Goal: Find specific page/section: Find specific page/section

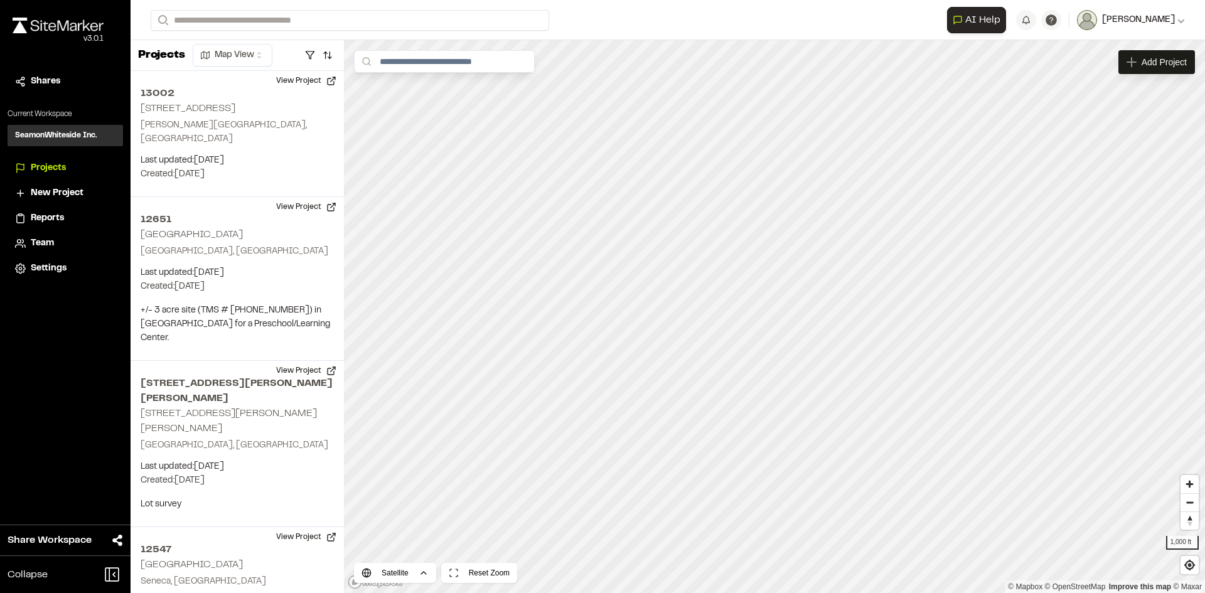
click at [1181, 22] on icon at bounding box center [1181, 21] width 7 height 4
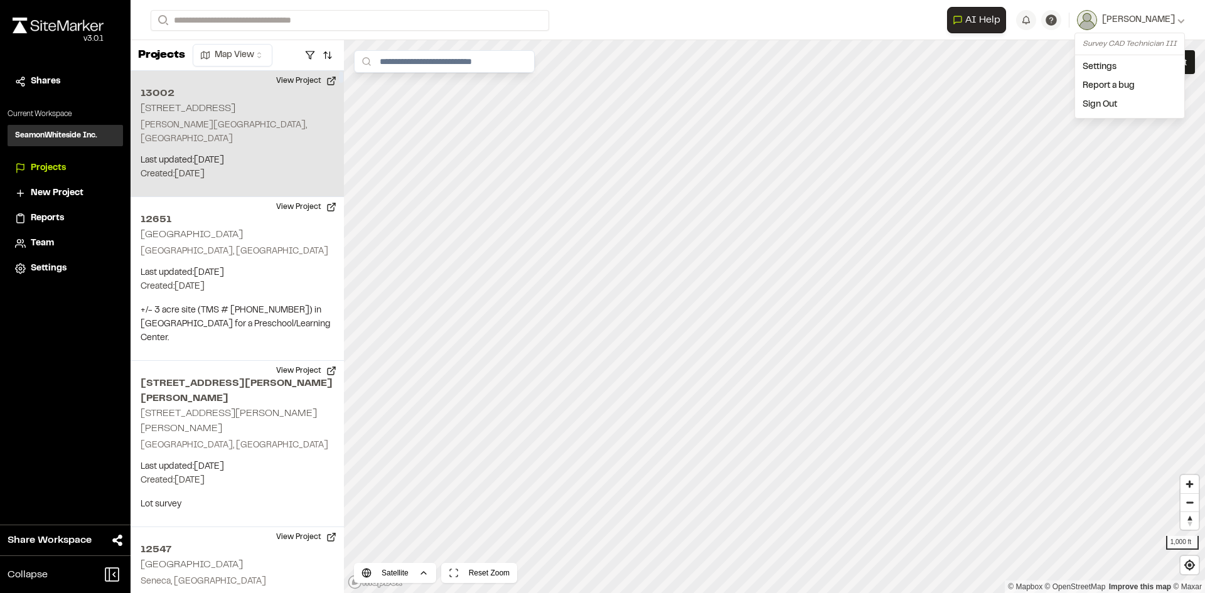
click at [196, 130] on div "13002 2070 COUSTEAU CT Johns Island, SC Last updated: Sep 5, 2025 Budget: $ Cre…" at bounding box center [237, 134] width 213 height 126
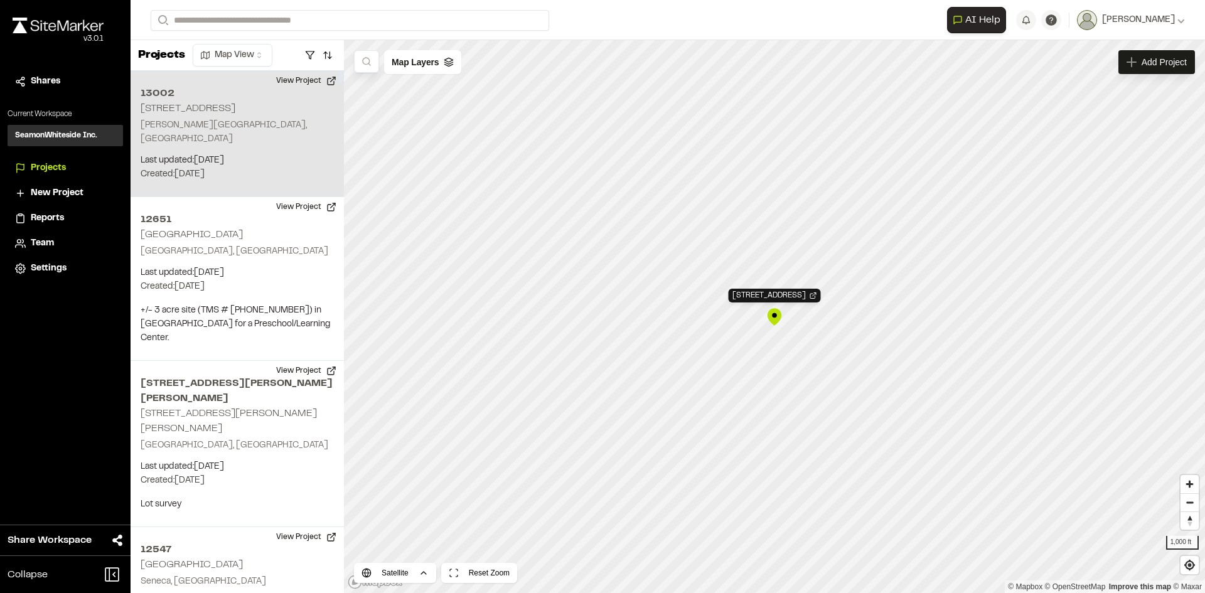
click at [273, 138] on div "13002 2070 COUSTEAU CT Johns Island, SC Last updated: Sep 5, 2025 Budget: $ Cre…" at bounding box center [237, 134] width 213 height 126
click at [288, 124] on p "Johns Island, SC" at bounding box center [237, 133] width 193 height 28
click at [286, 122] on p "Johns Island, SC" at bounding box center [237, 133] width 193 height 28
click at [161, 92] on h2 "13002" at bounding box center [237, 93] width 193 height 15
click at [53, 166] on span "Projects" at bounding box center [48, 168] width 35 height 14
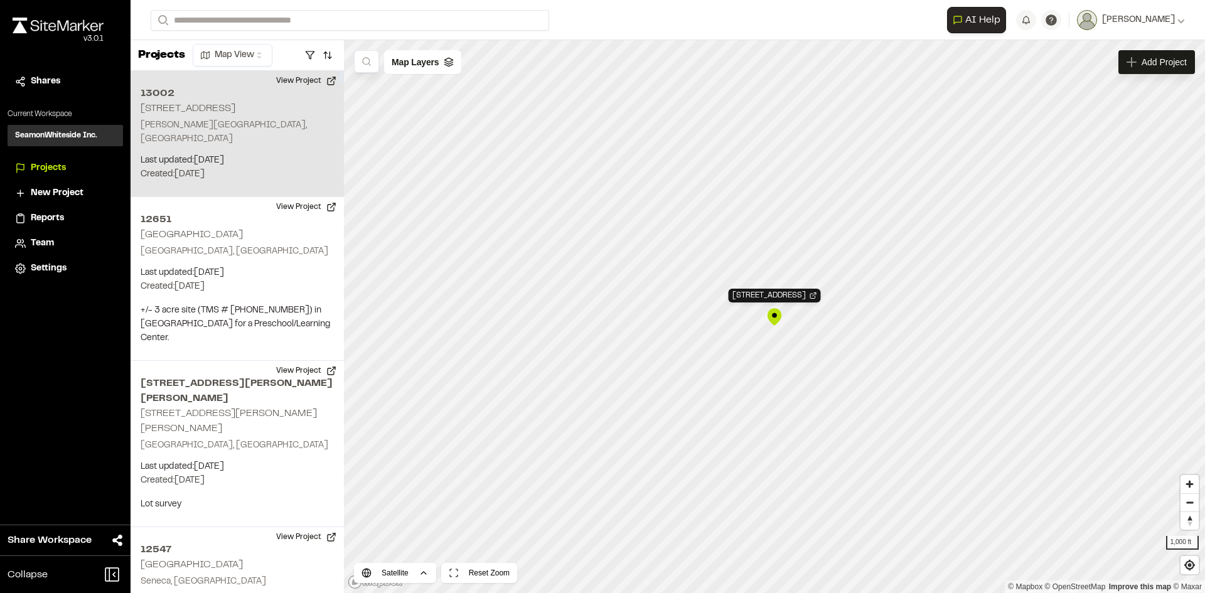
click at [244, 154] on p "Last updated: Sep 5, 2025" at bounding box center [237, 161] width 193 height 14
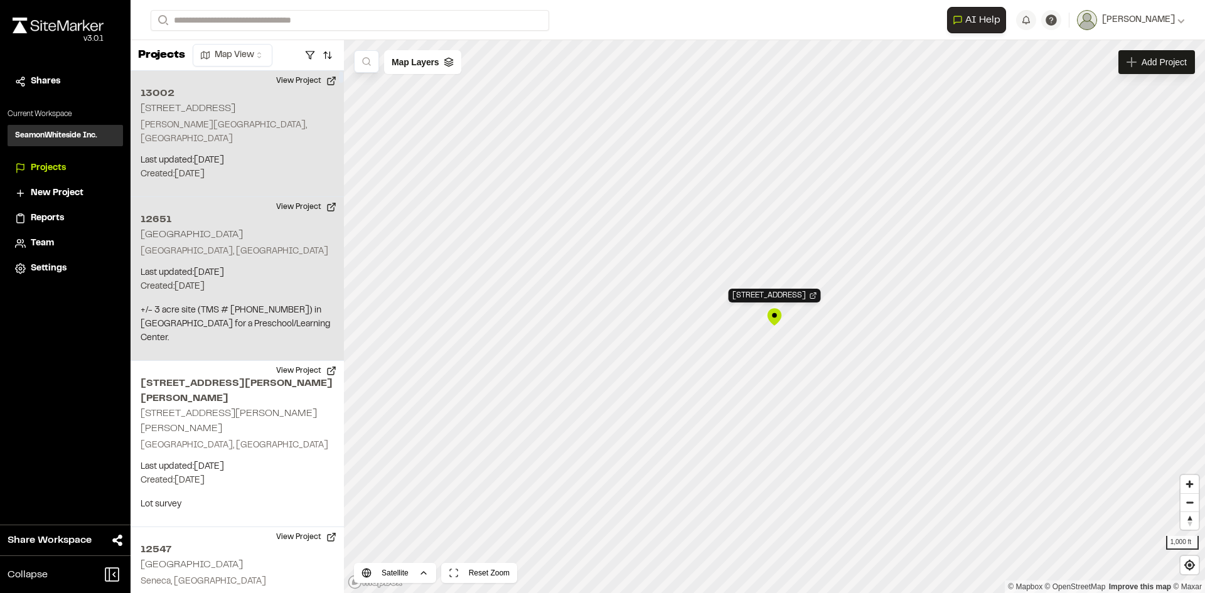
click at [216, 245] on p "Charleston, SC" at bounding box center [237, 252] width 193 height 14
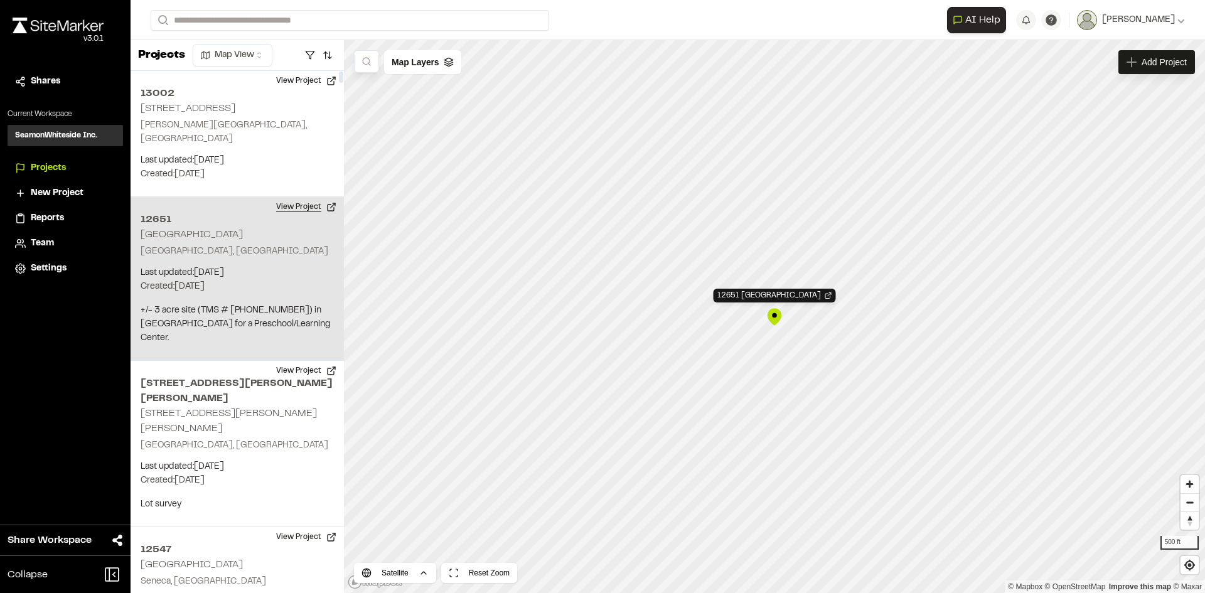
click at [308, 197] on button "View Project" at bounding box center [306, 207] width 75 height 20
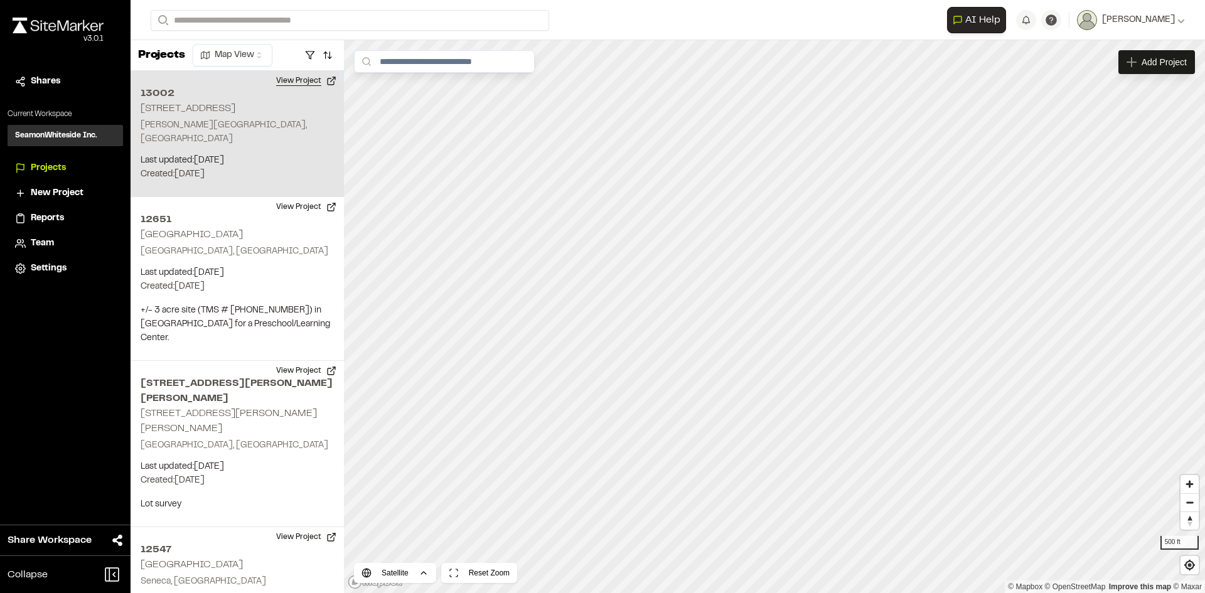
click at [299, 81] on button "View Project" at bounding box center [306, 81] width 75 height 20
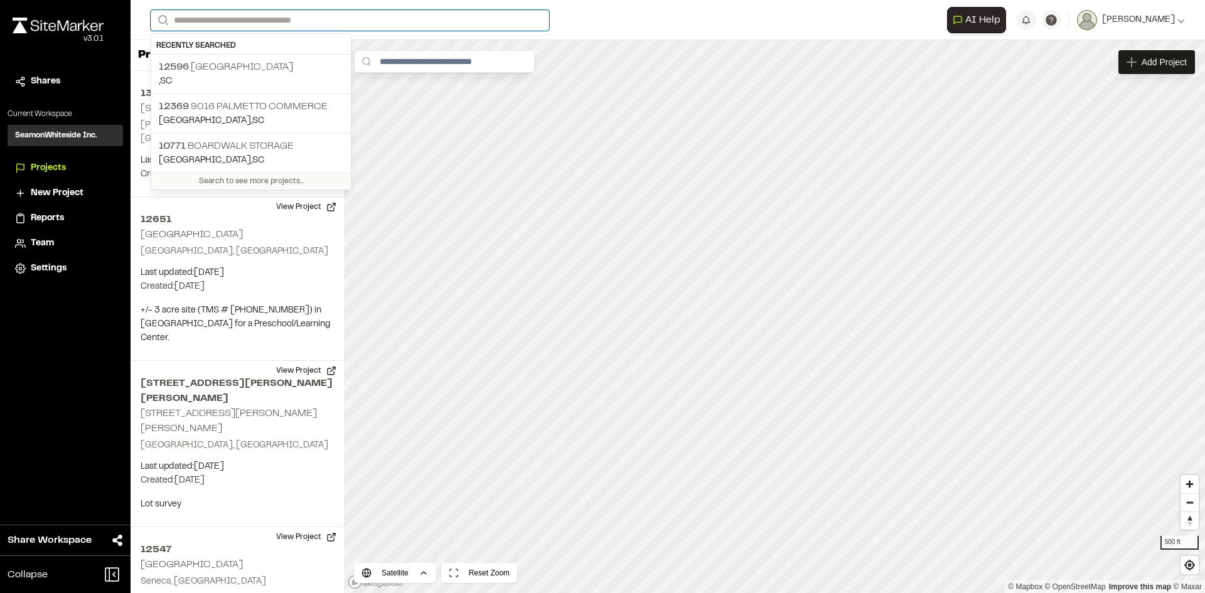
click at [214, 22] on input "Search" at bounding box center [350, 20] width 399 height 21
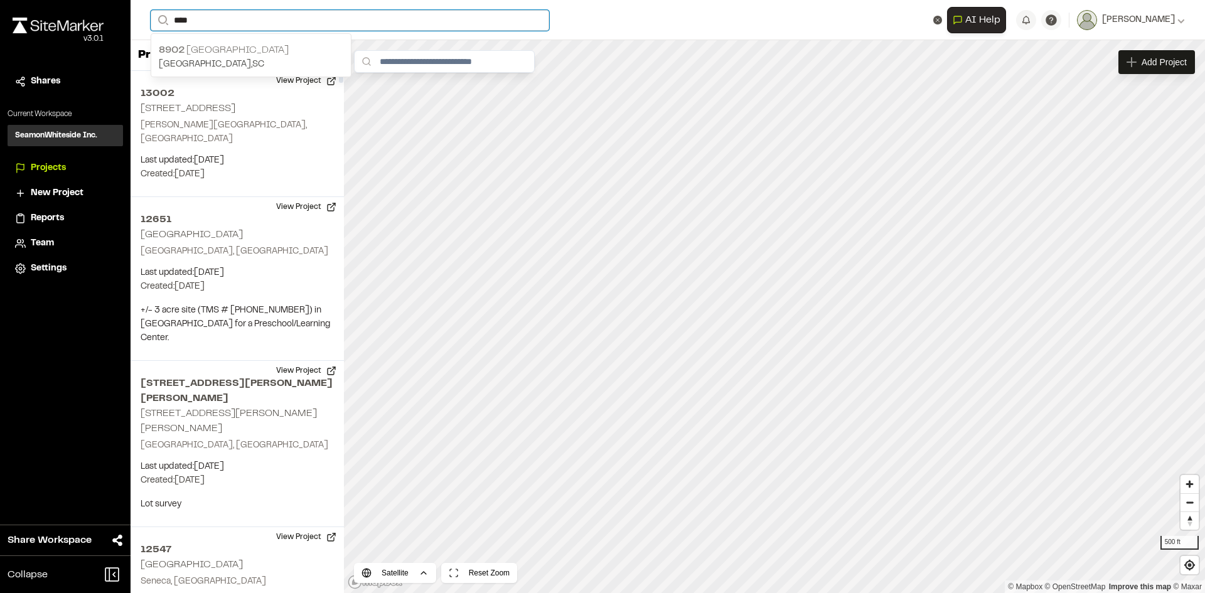
type input "****"
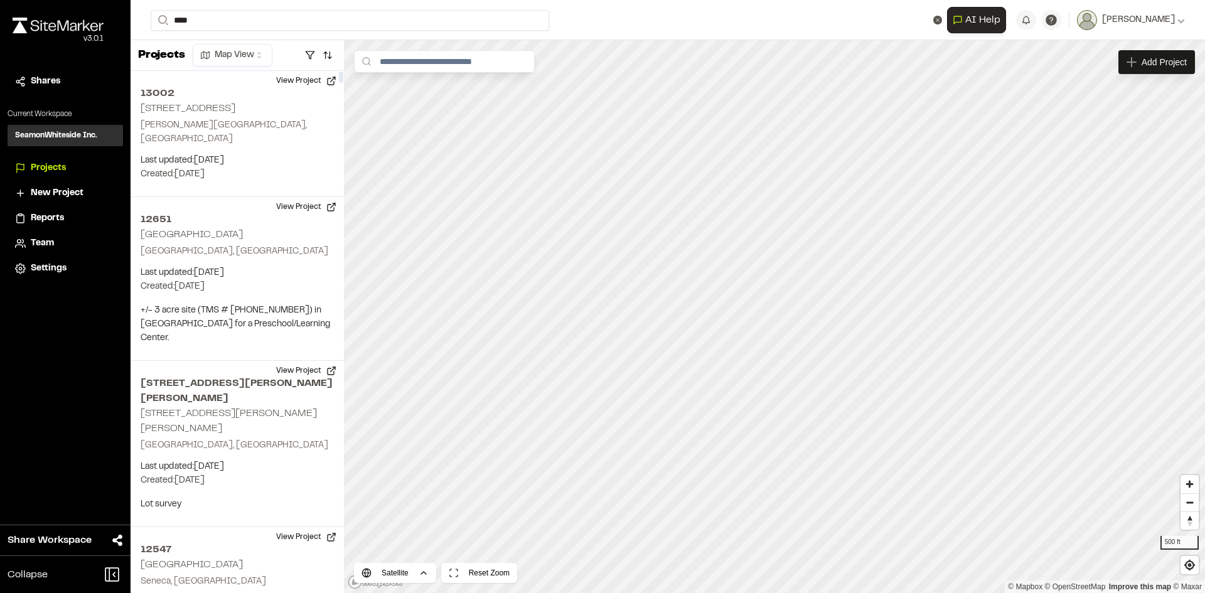
click at [205, 51] on p "8902 Carolina Business Park" at bounding box center [251, 50] width 185 height 15
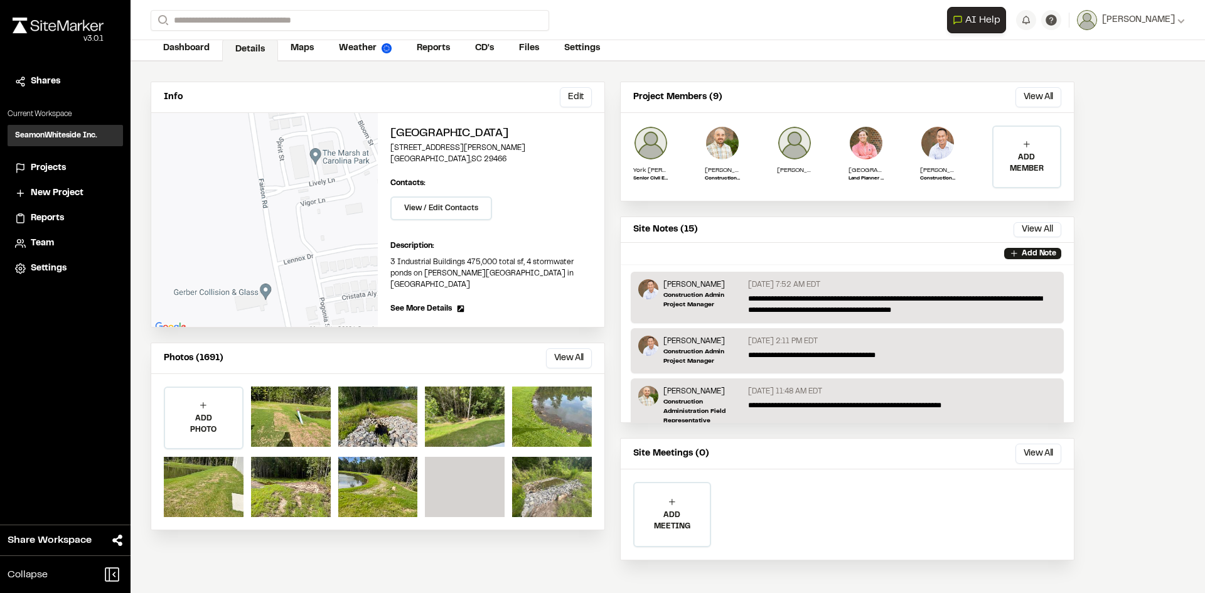
scroll to position [65, 0]
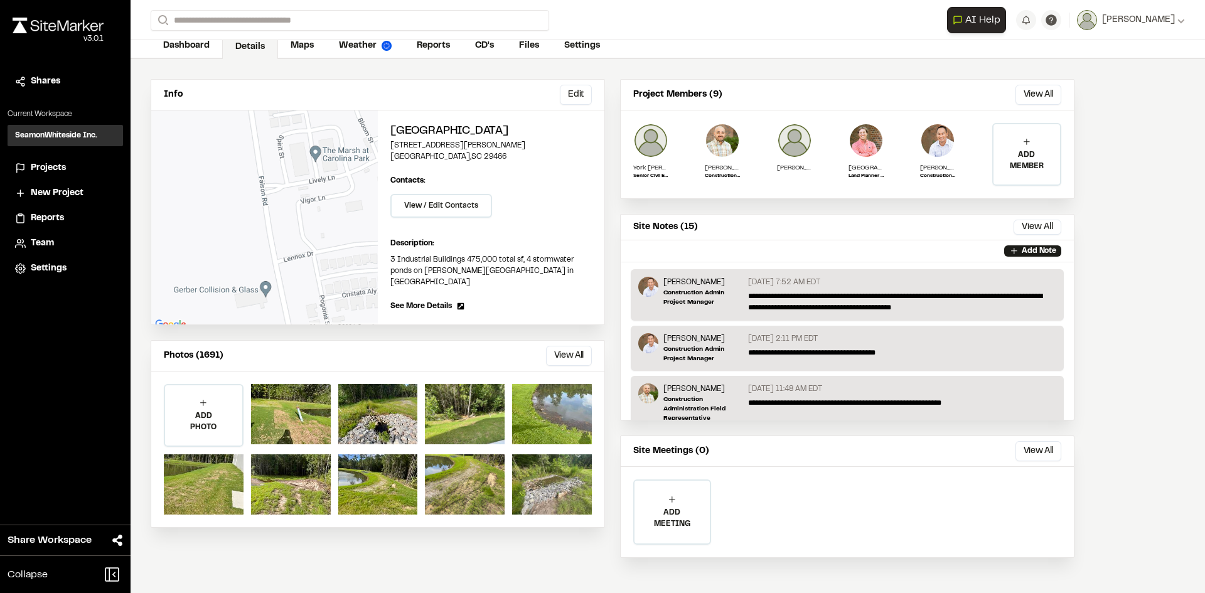
click at [311, 47] on link "Maps" at bounding box center [302, 46] width 48 height 24
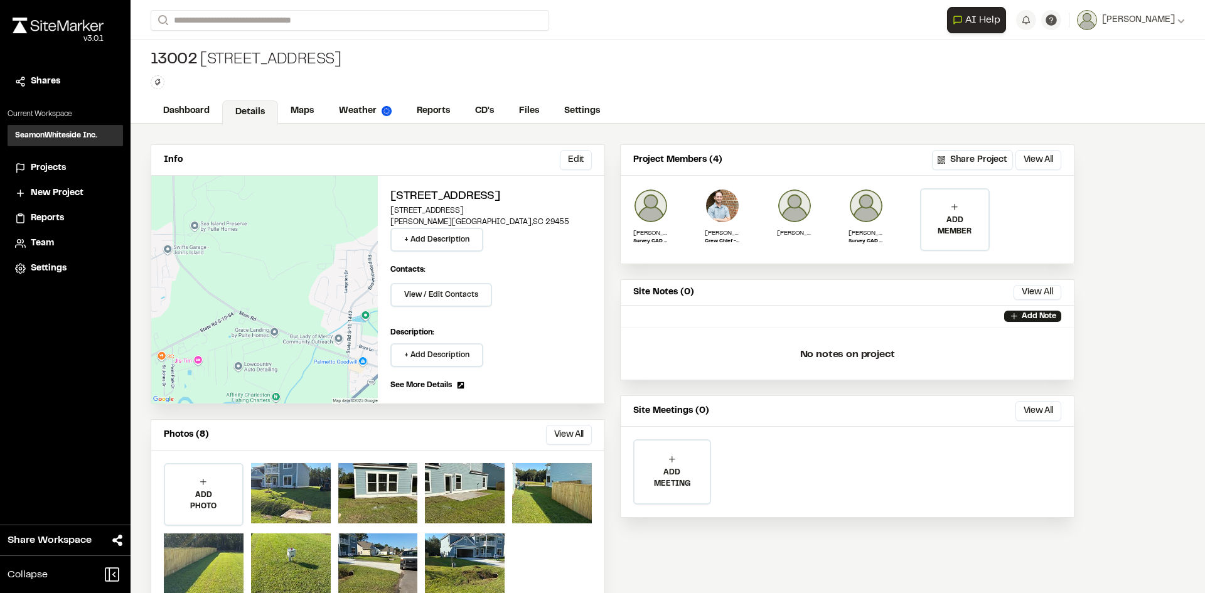
scroll to position [34, 0]
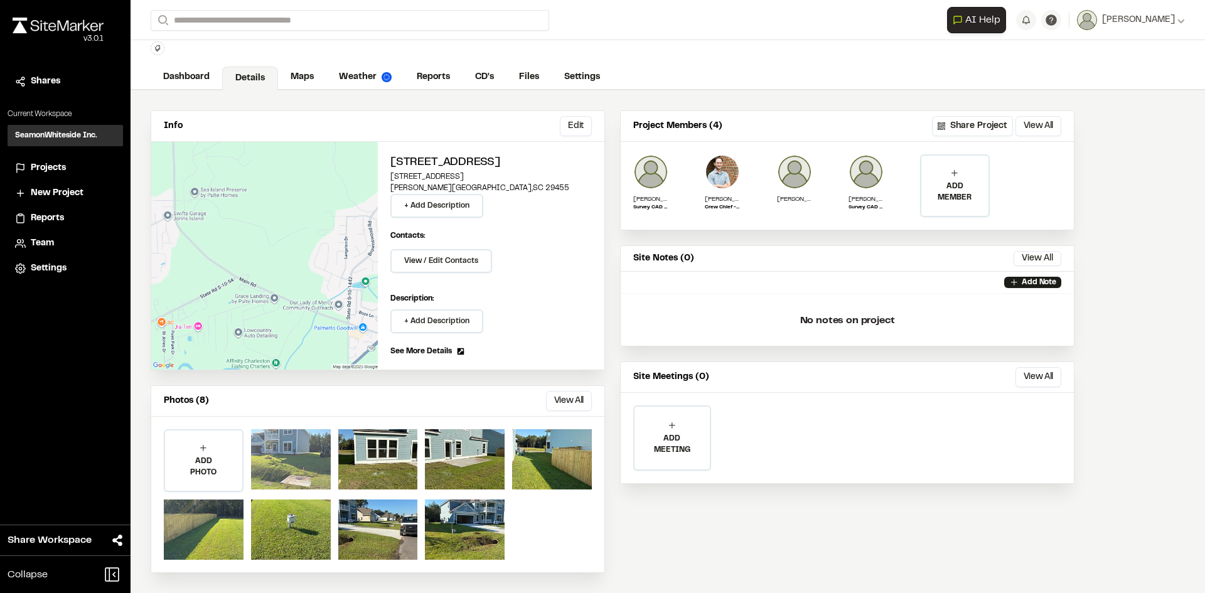
click at [287, 463] on div at bounding box center [291, 459] width 80 height 60
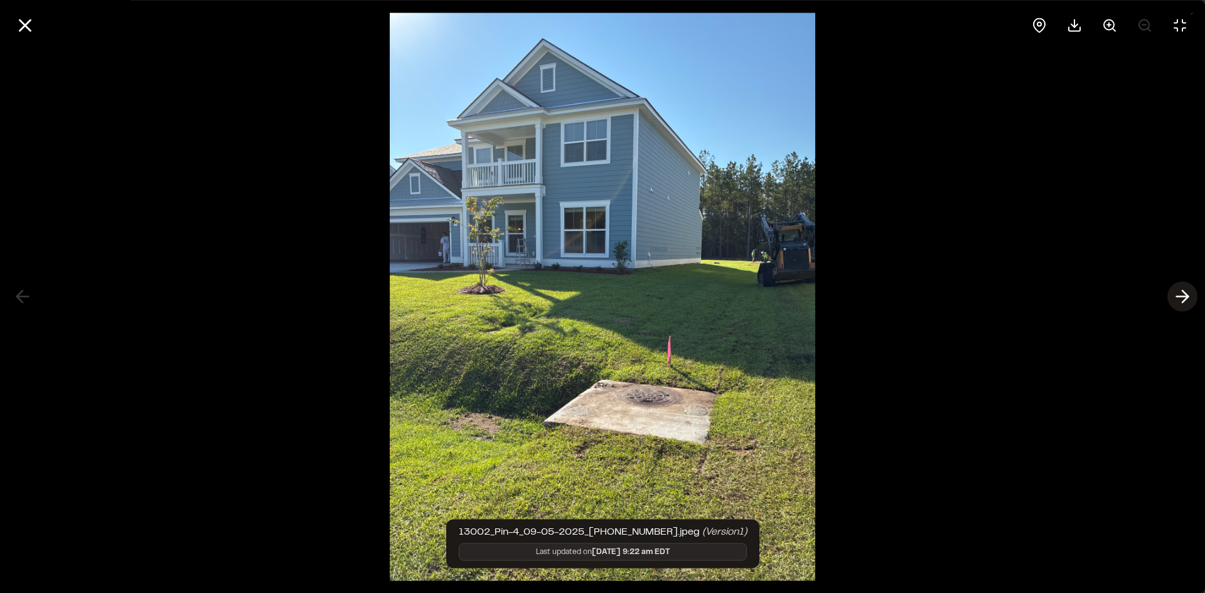
click at [1183, 298] on icon at bounding box center [1183, 296] width 20 height 21
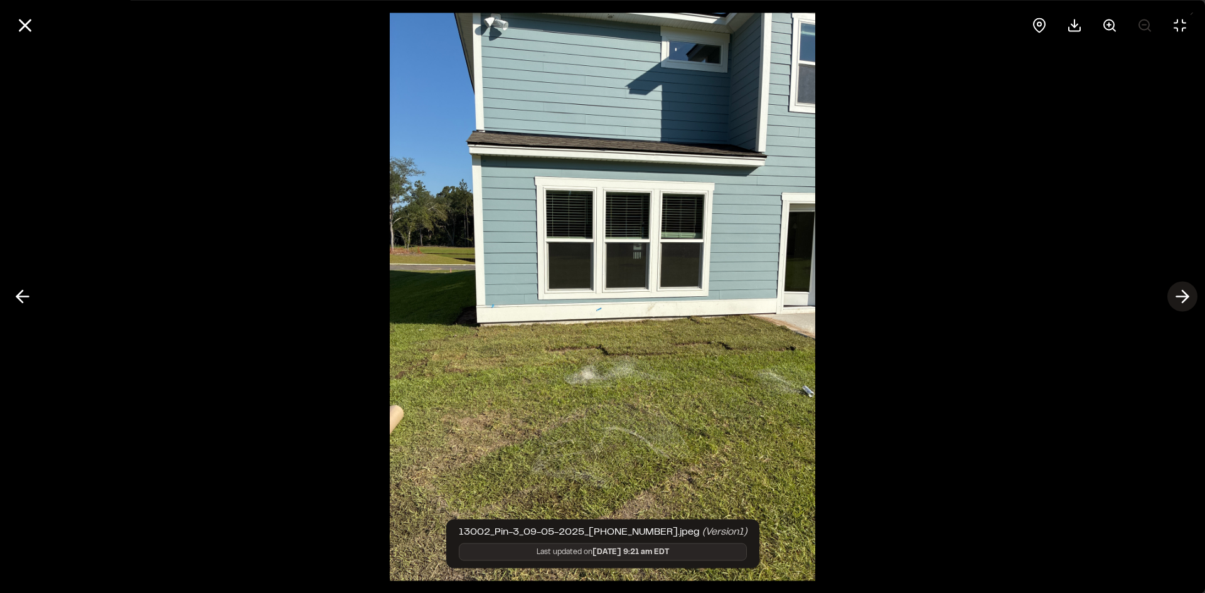
click at [1183, 298] on icon at bounding box center [1183, 296] width 20 height 21
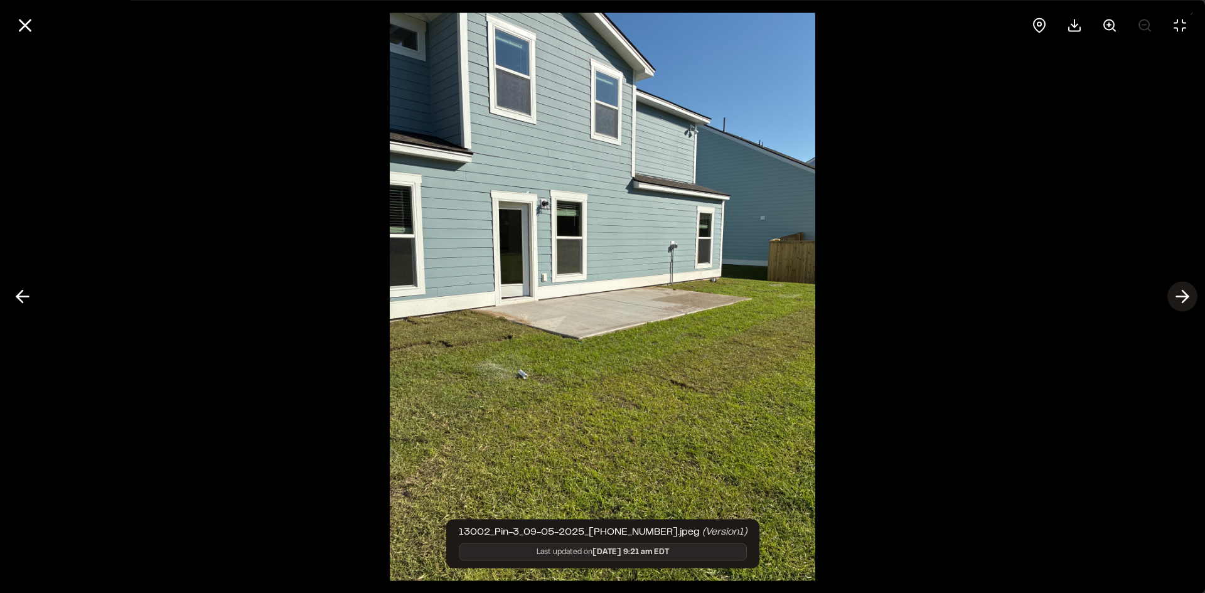
click at [1185, 294] on icon at bounding box center [1183, 296] width 20 height 21
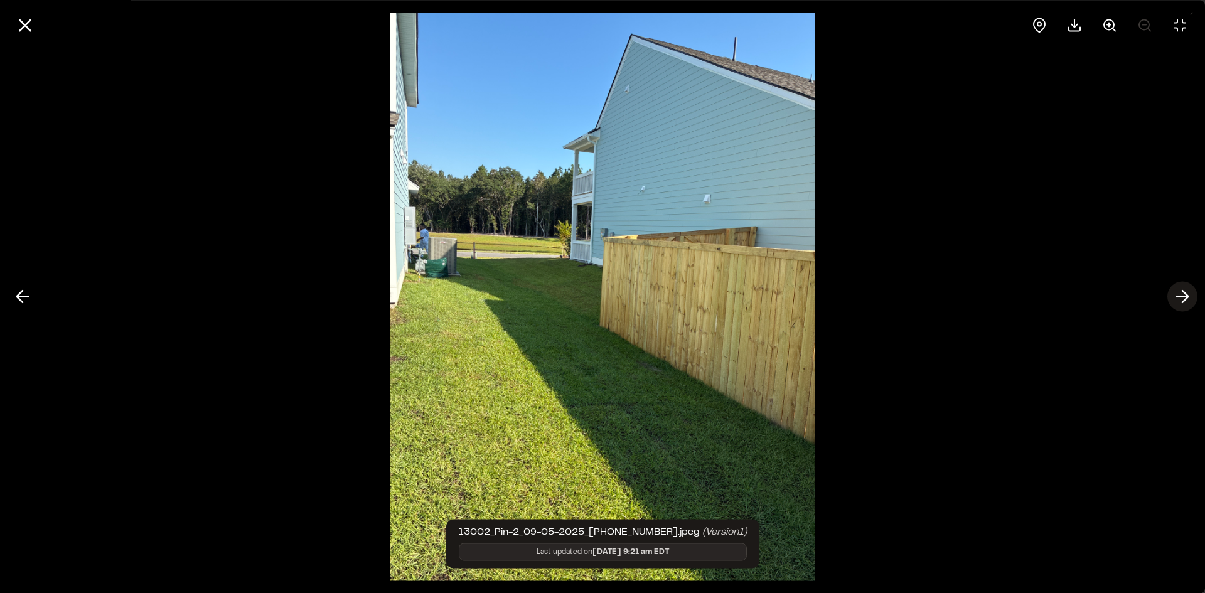
click at [1188, 298] on polyline at bounding box center [1186, 297] width 6 height 12
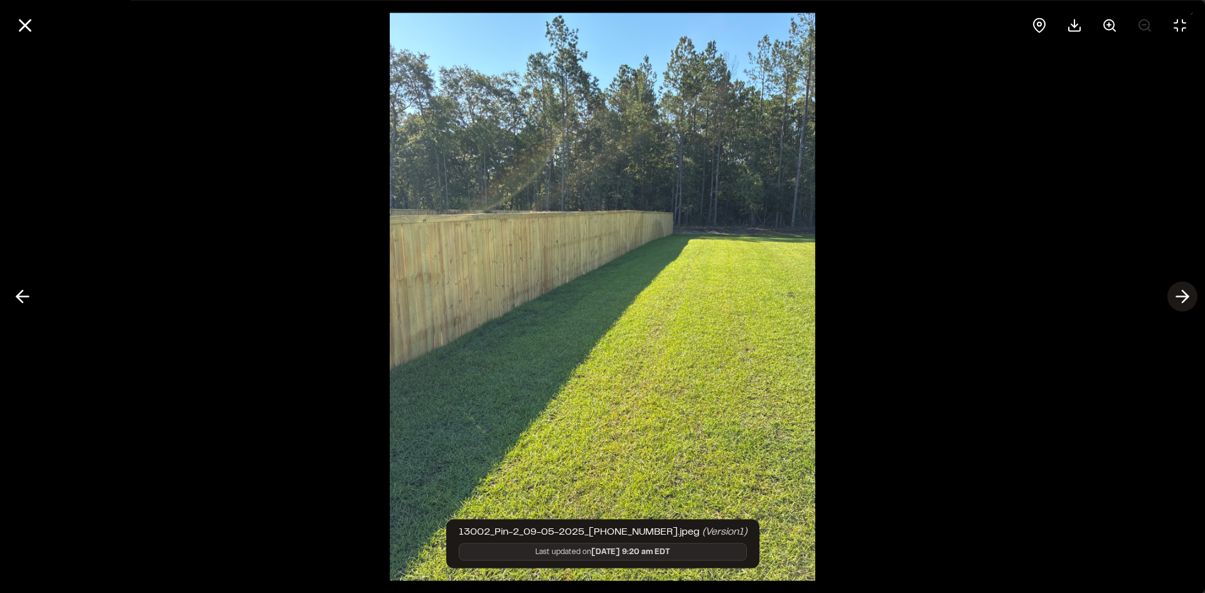
click at [1188, 298] on polyline at bounding box center [1186, 297] width 6 height 12
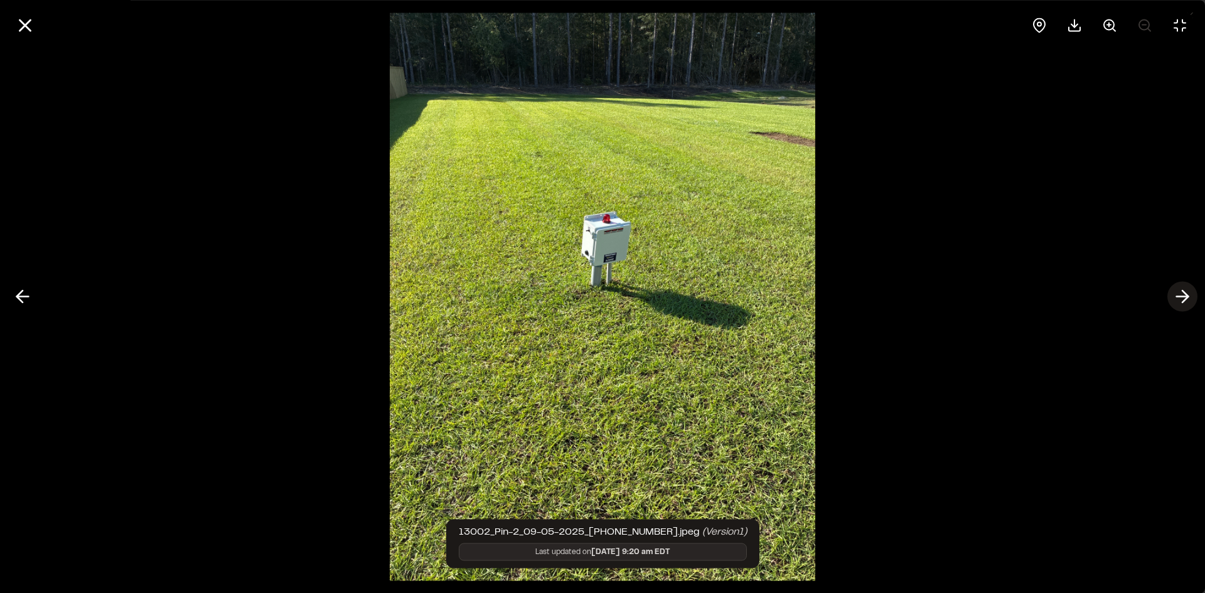
click at [1184, 290] on icon at bounding box center [1183, 296] width 20 height 21
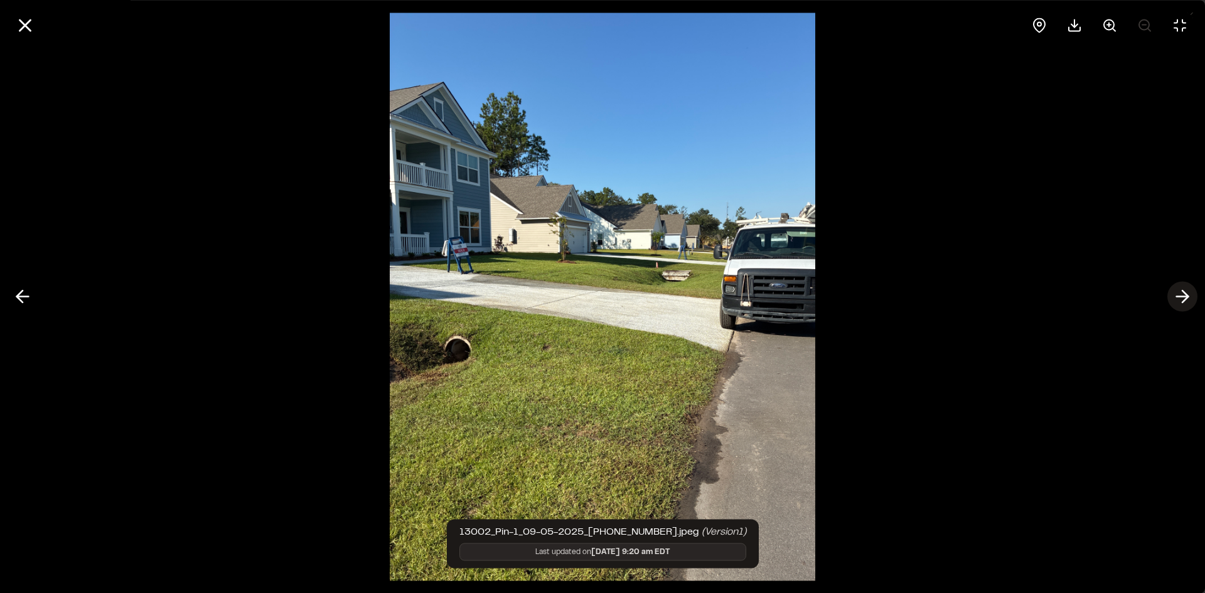
click at [1184, 295] on icon at bounding box center [1183, 296] width 20 height 21
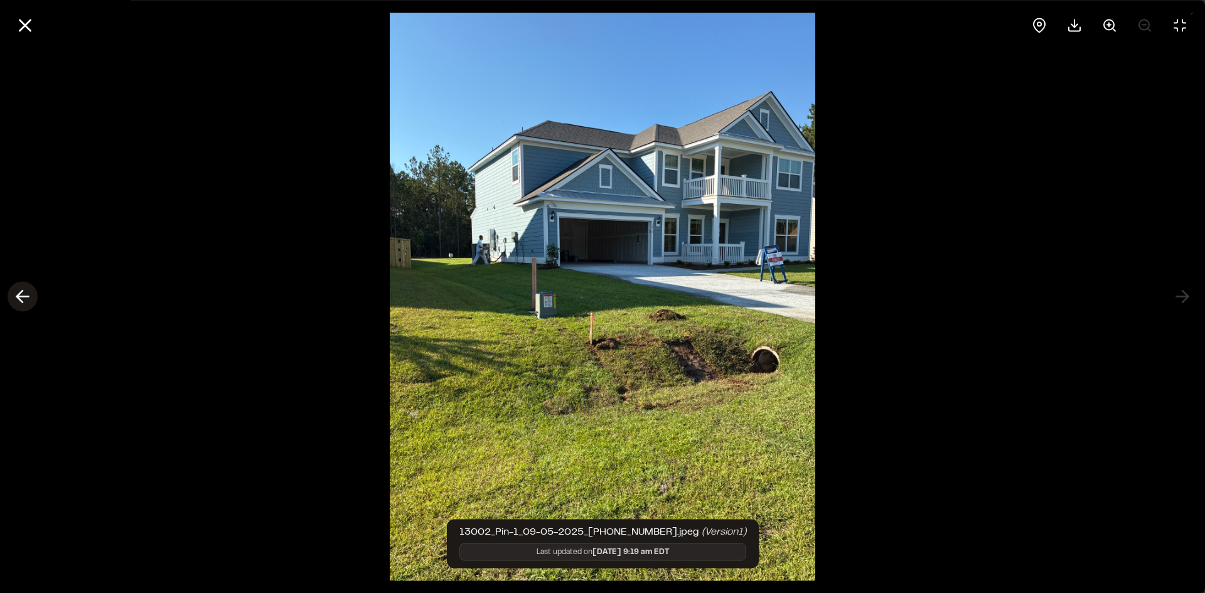
click at [18, 301] on icon at bounding box center [23, 296] width 20 height 21
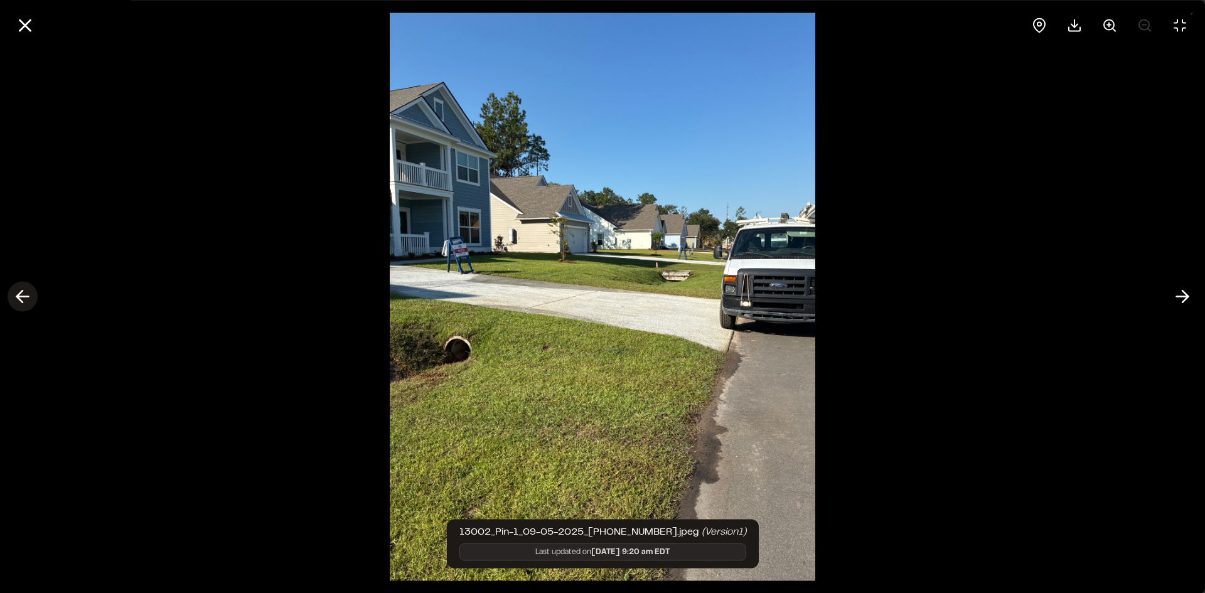
click at [18, 301] on icon at bounding box center [23, 296] width 20 height 21
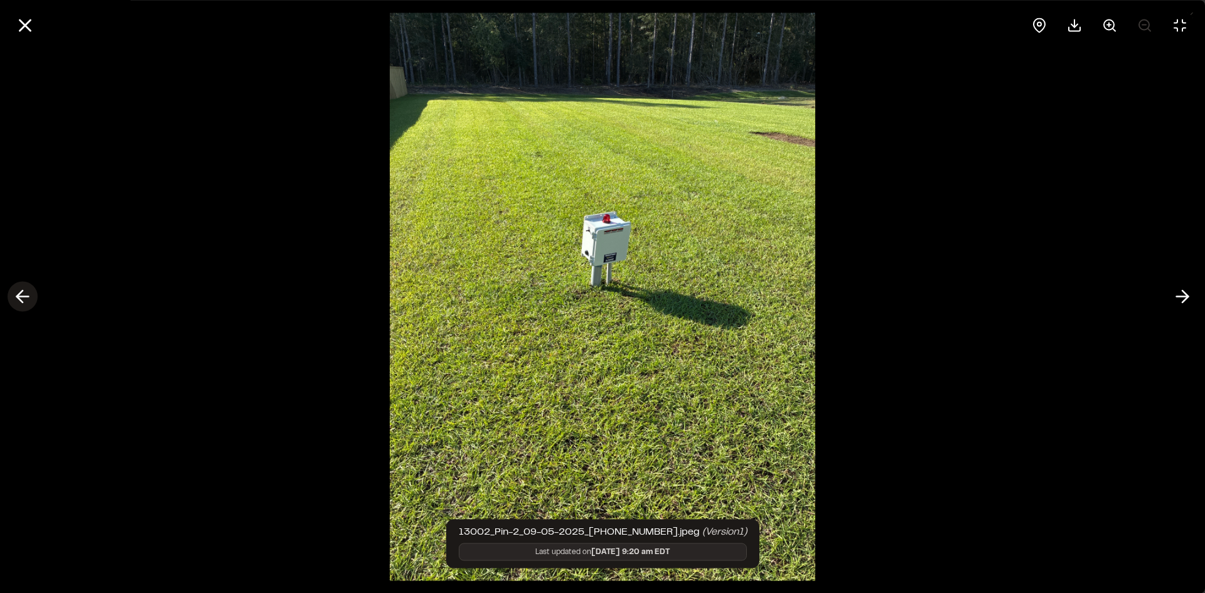
click at [18, 301] on icon at bounding box center [23, 296] width 20 height 21
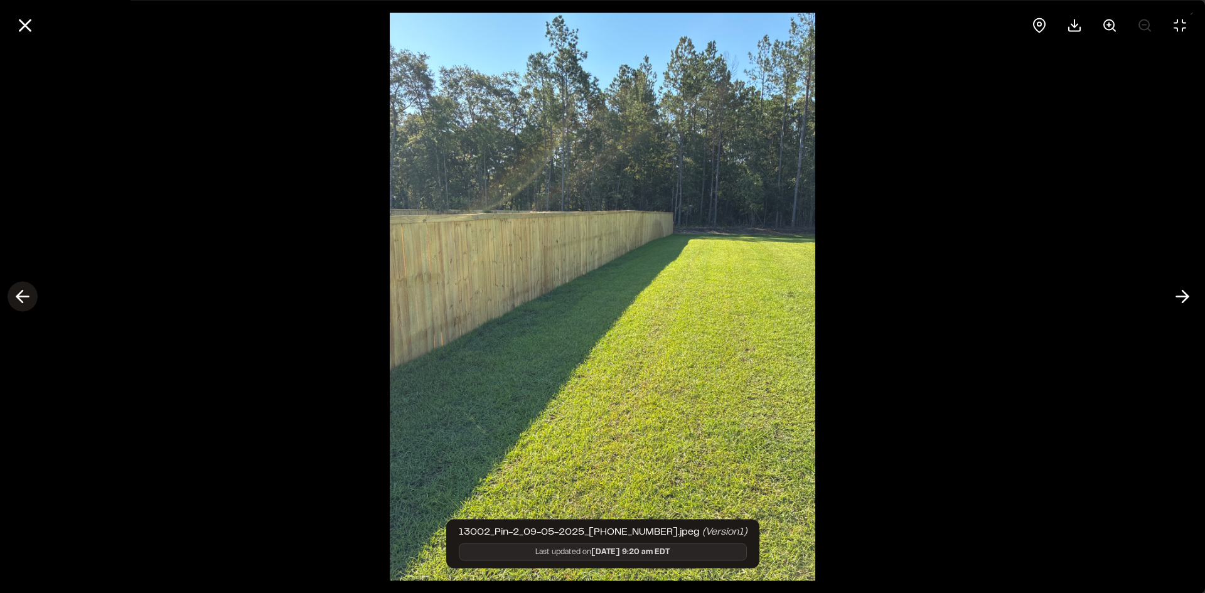
click at [18, 301] on icon at bounding box center [23, 296] width 20 height 21
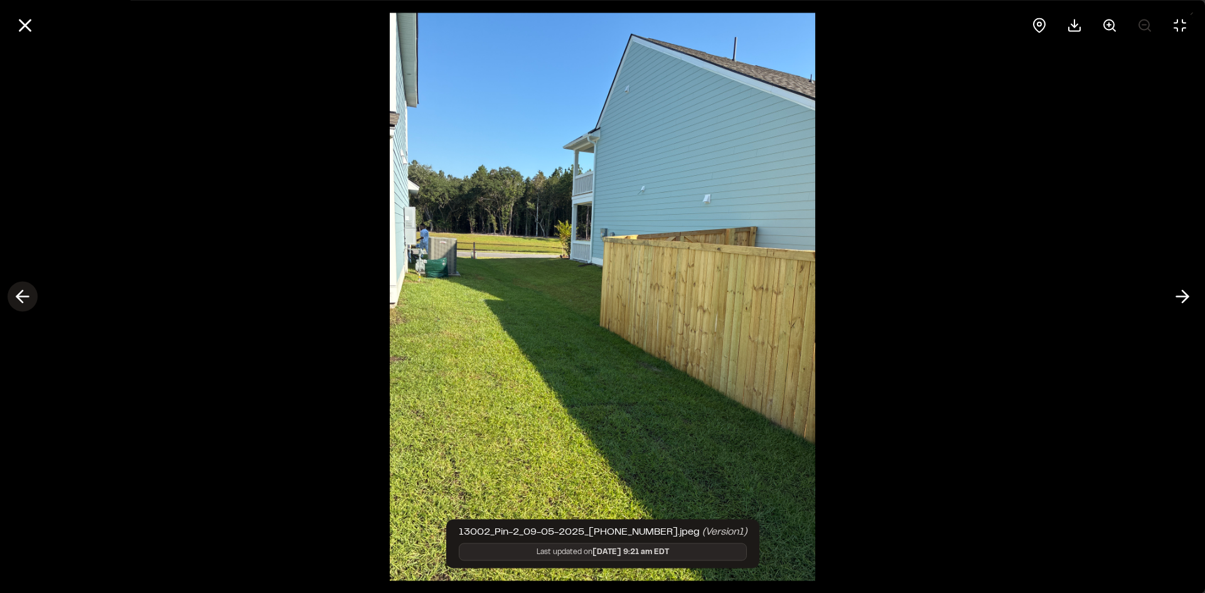
click at [18, 301] on icon at bounding box center [23, 296] width 20 height 21
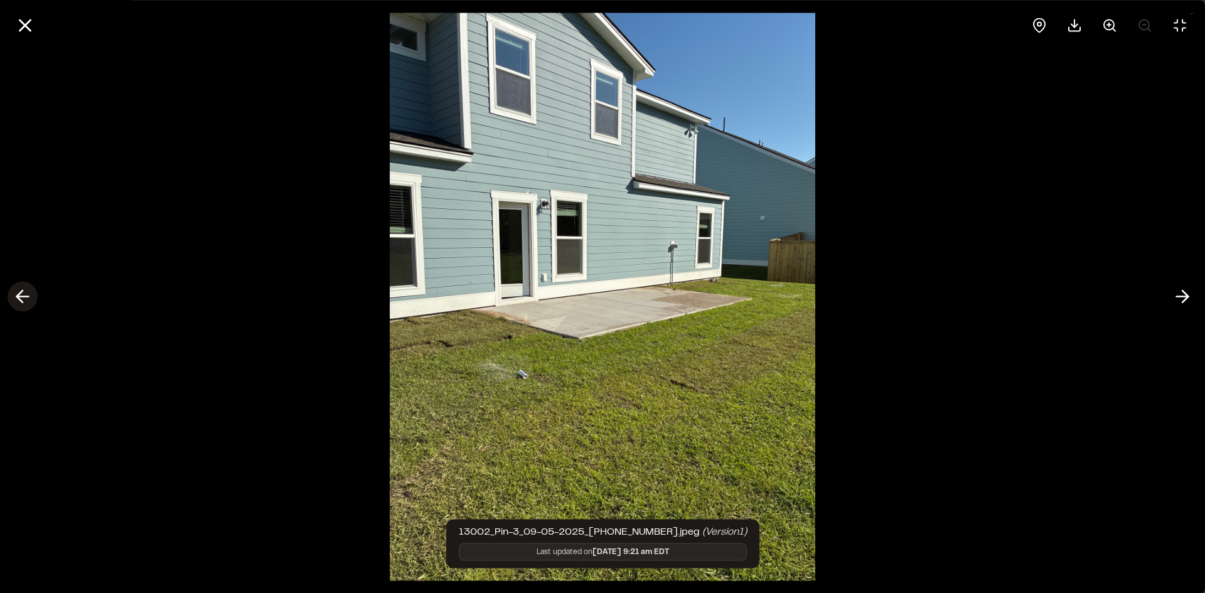
click at [18, 301] on icon at bounding box center [23, 296] width 20 height 21
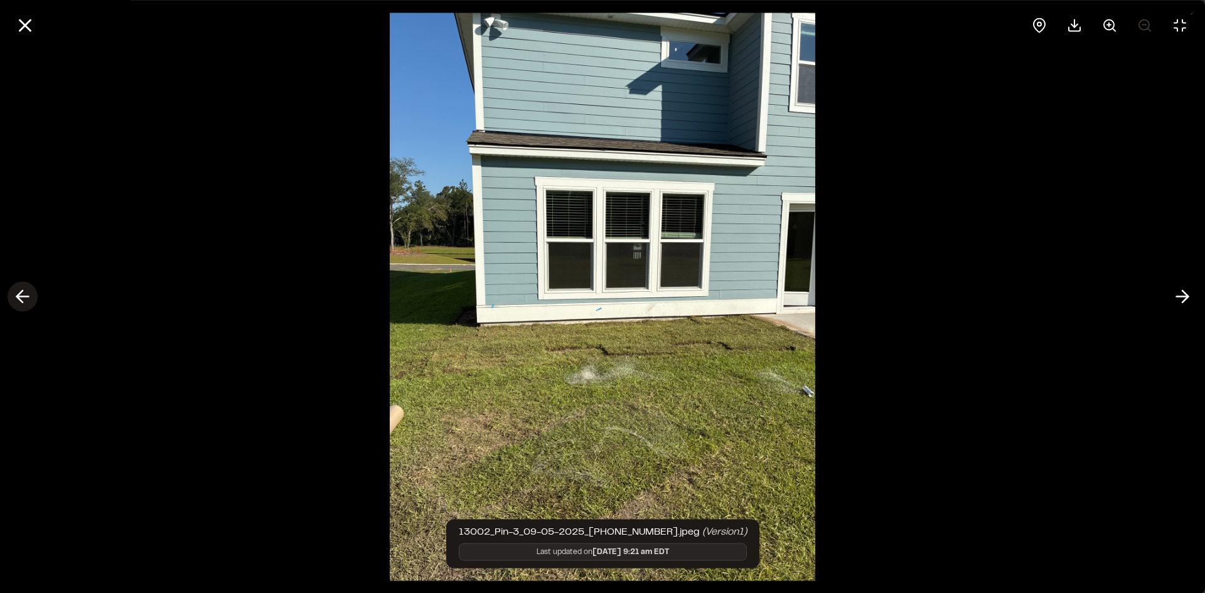
click at [25, 298] on icon at bounding box center [23, 296] width 20 height 21
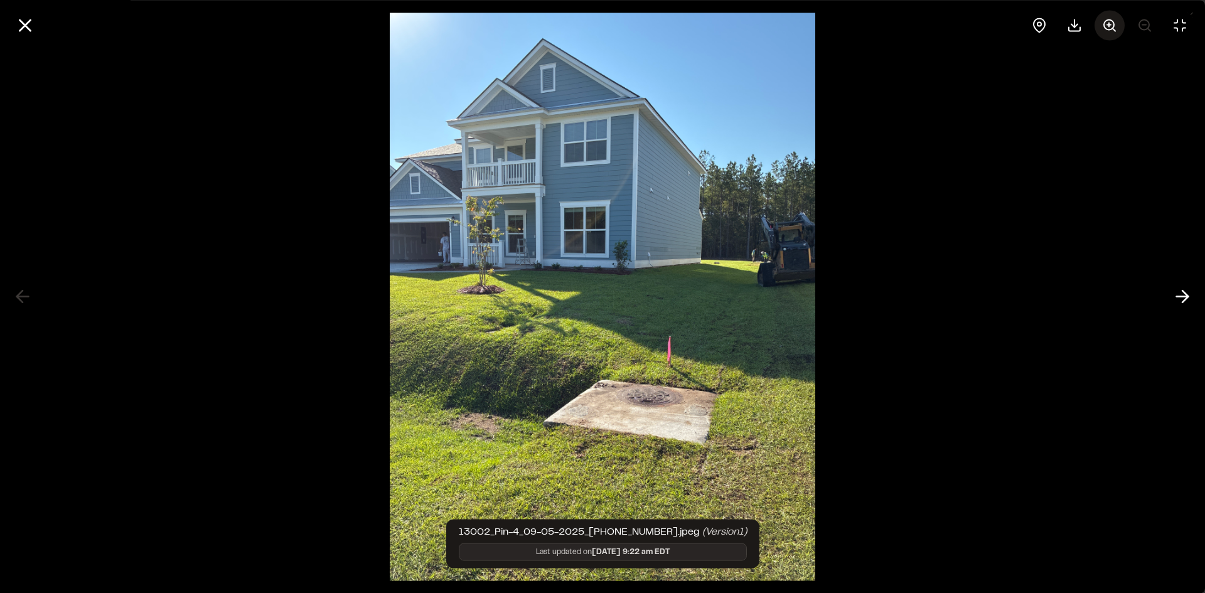
click at [1106, 23] on icon at bounding box center [1109, 25] width 15 height 15
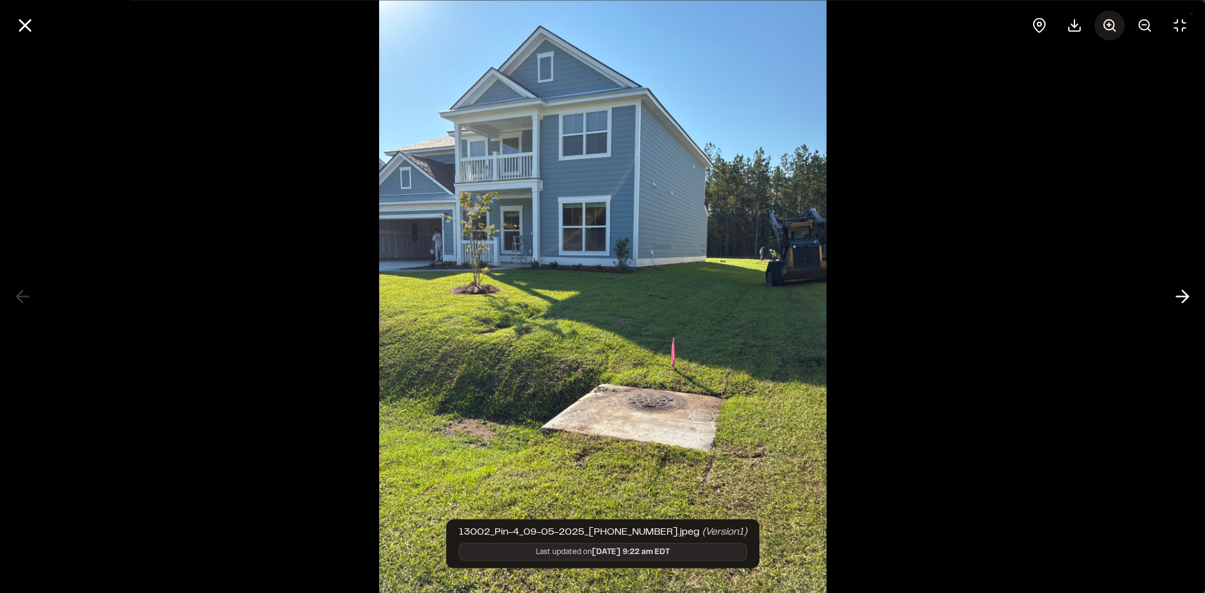
click at [1106, 23] on icon at bounding box center [1109, 25] width 15 height 15
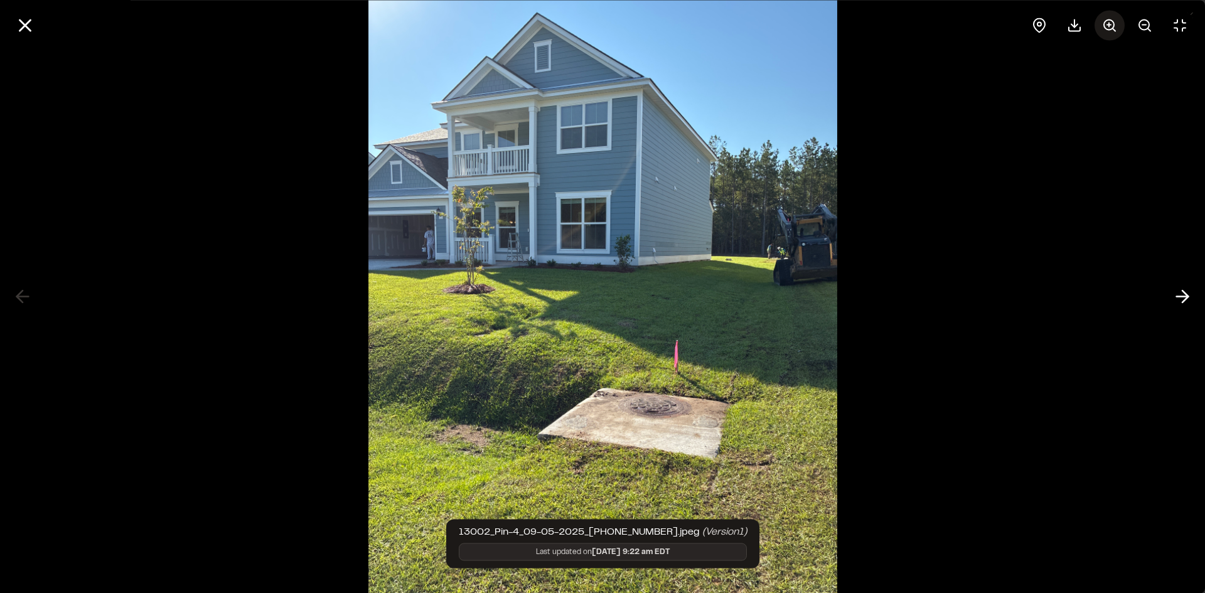
click at [1106, 23] on icon at bounding box center [1109, 25] width 15 height 15
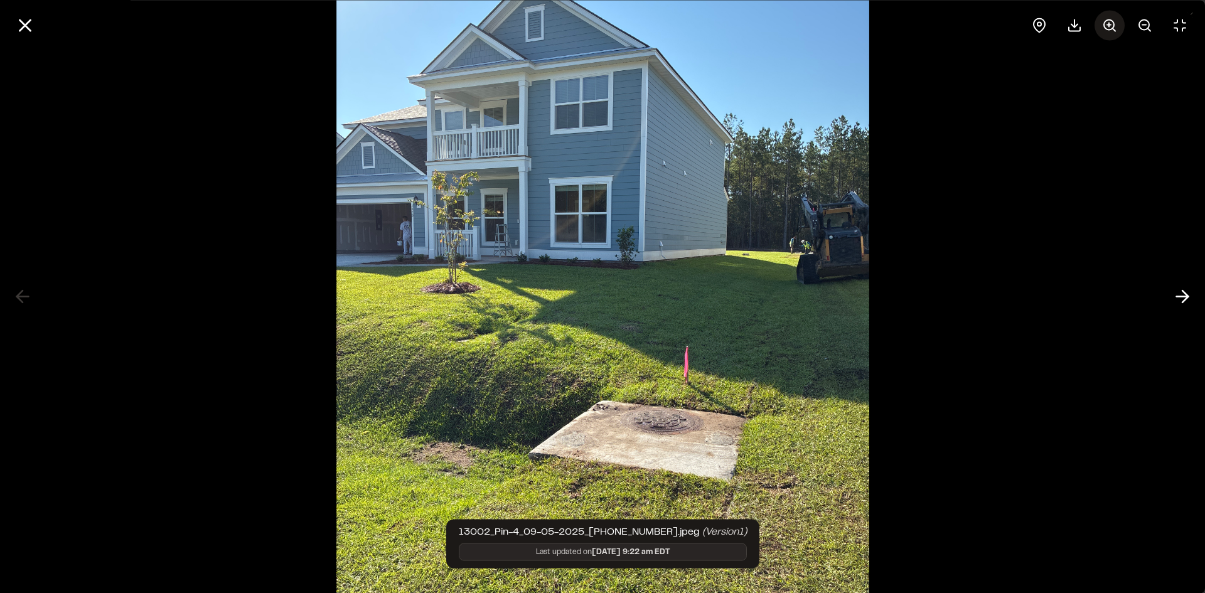
click at [1106, 23] on icon at bounding box center [1109, 25] width 15 height 15
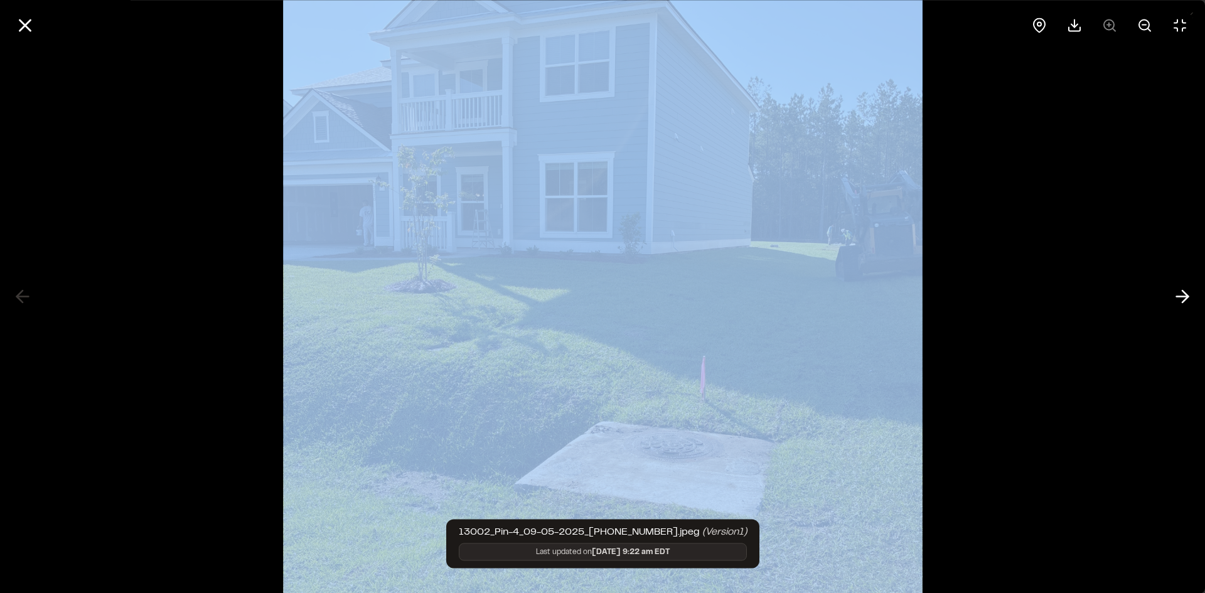
click at [1105, 23] on div at bounding box center [1110, 25] width 171 height 30
click at [1071, 149] on div at bounding box center [602, 296] width 1205 height 593
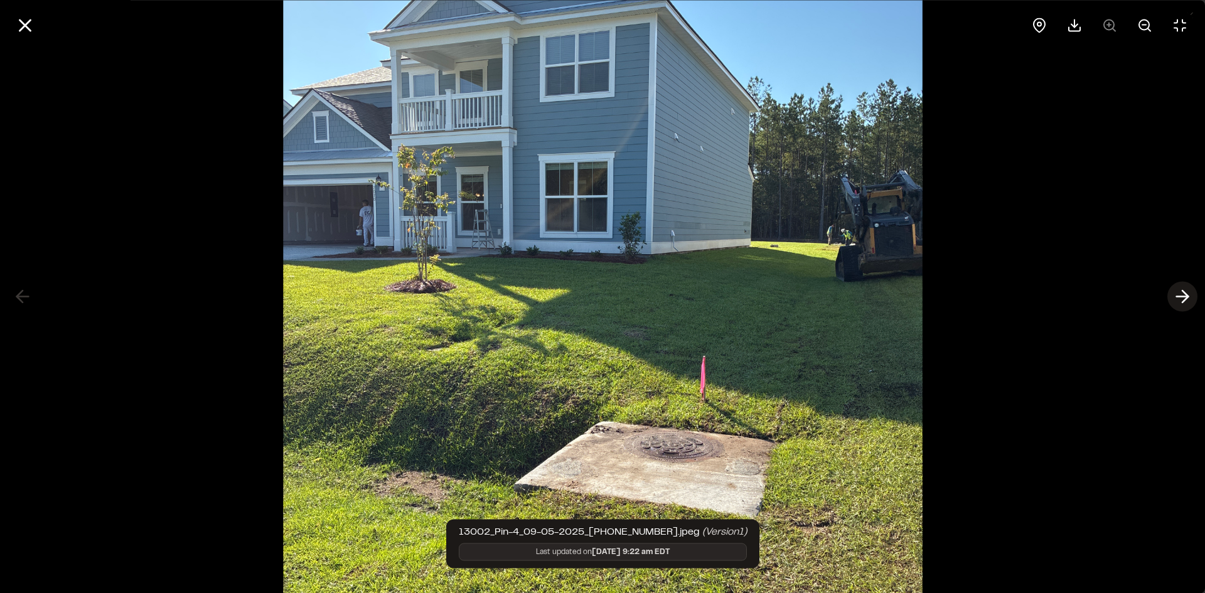
click at [1181, 296] on icon at bounding box center [1183, 296] width 20 height 21
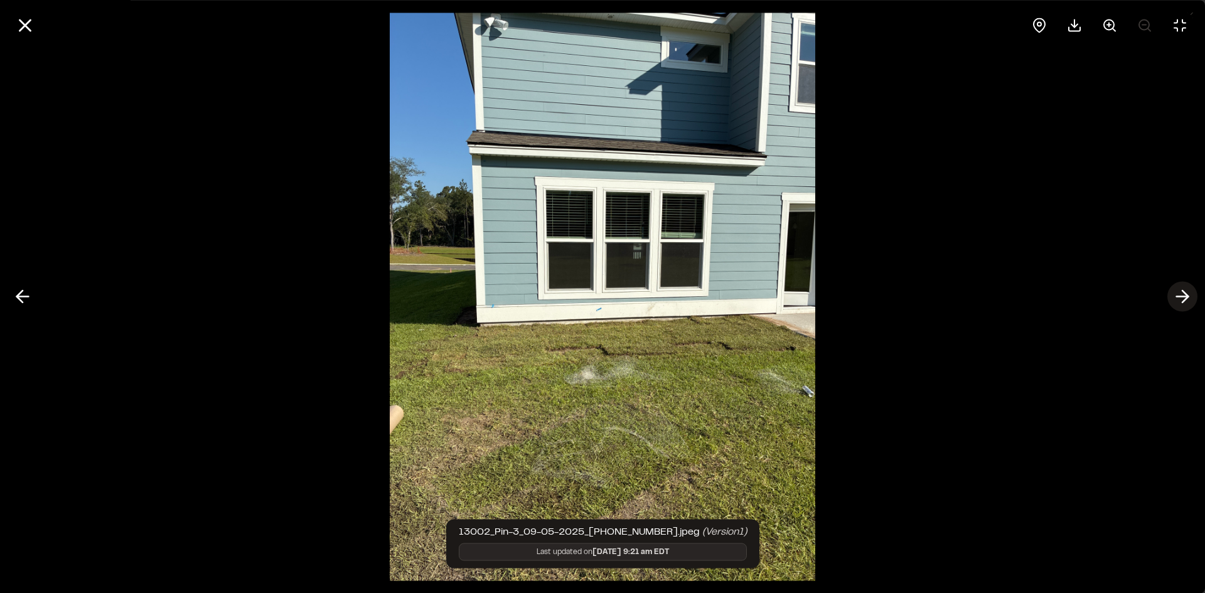
click at [1186, 296] on icon at bounding box center [1183, 296] width 20 height 21
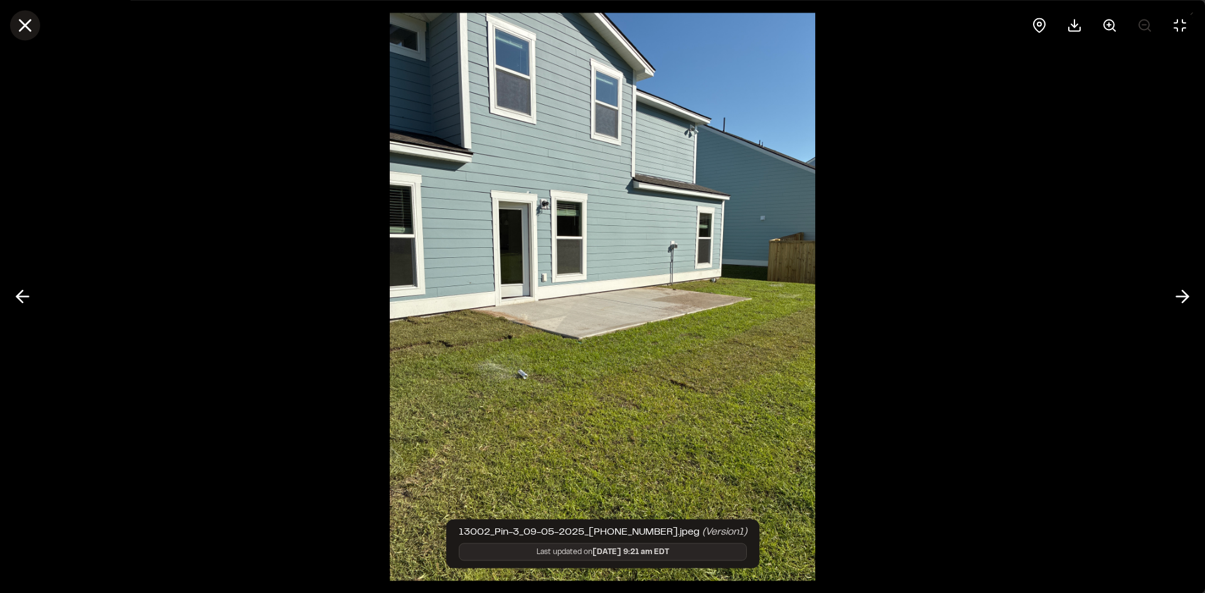
click at [22, 21] on line at bounding box center [25, 25] width 11 height 11
